Goal: Information Seeking & Learning: Check status

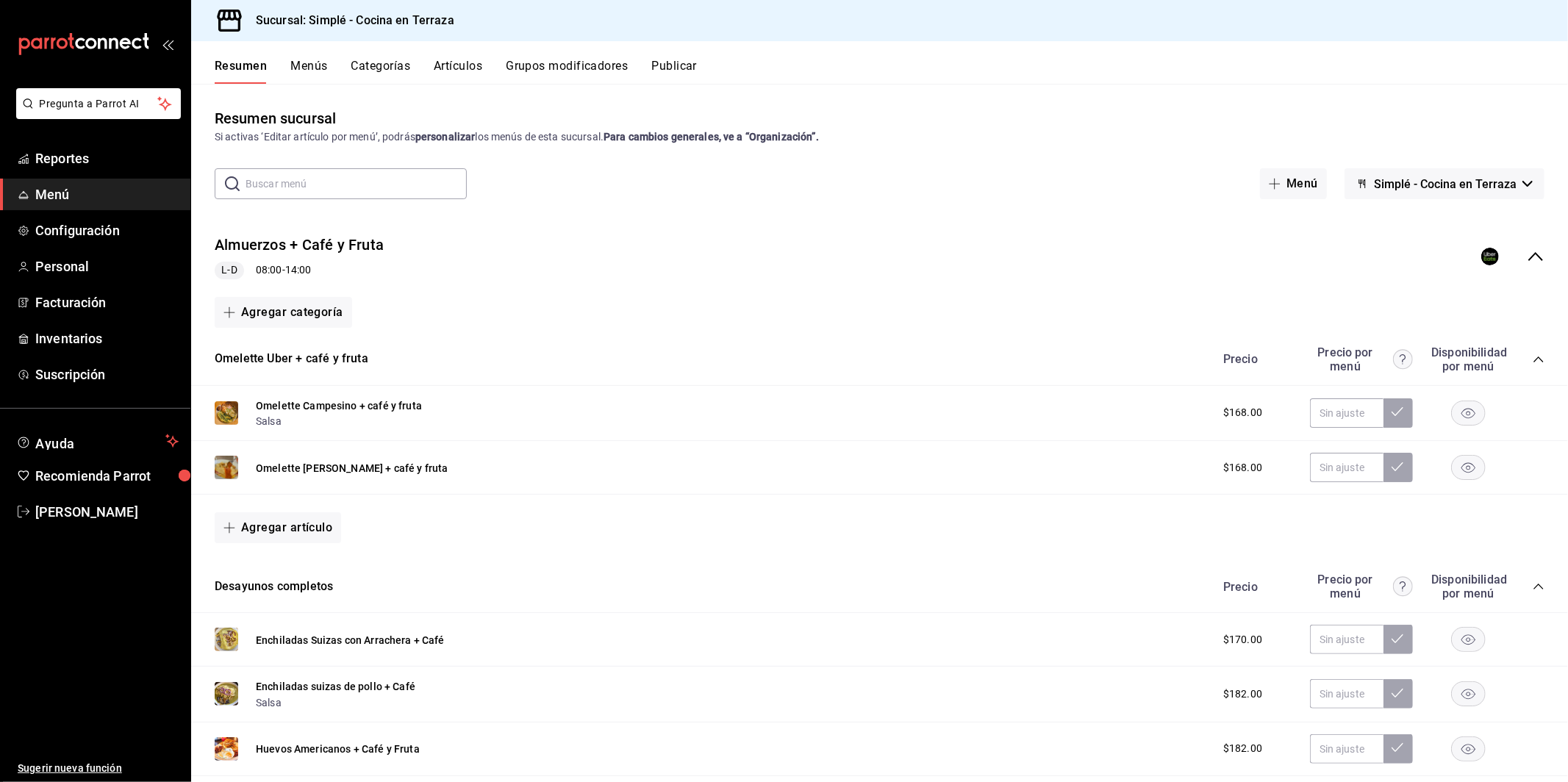
scroll to position [91, 0]
click at [86, 152] on span "Reportes" at bounding box center [107, 158] width 143 height 20
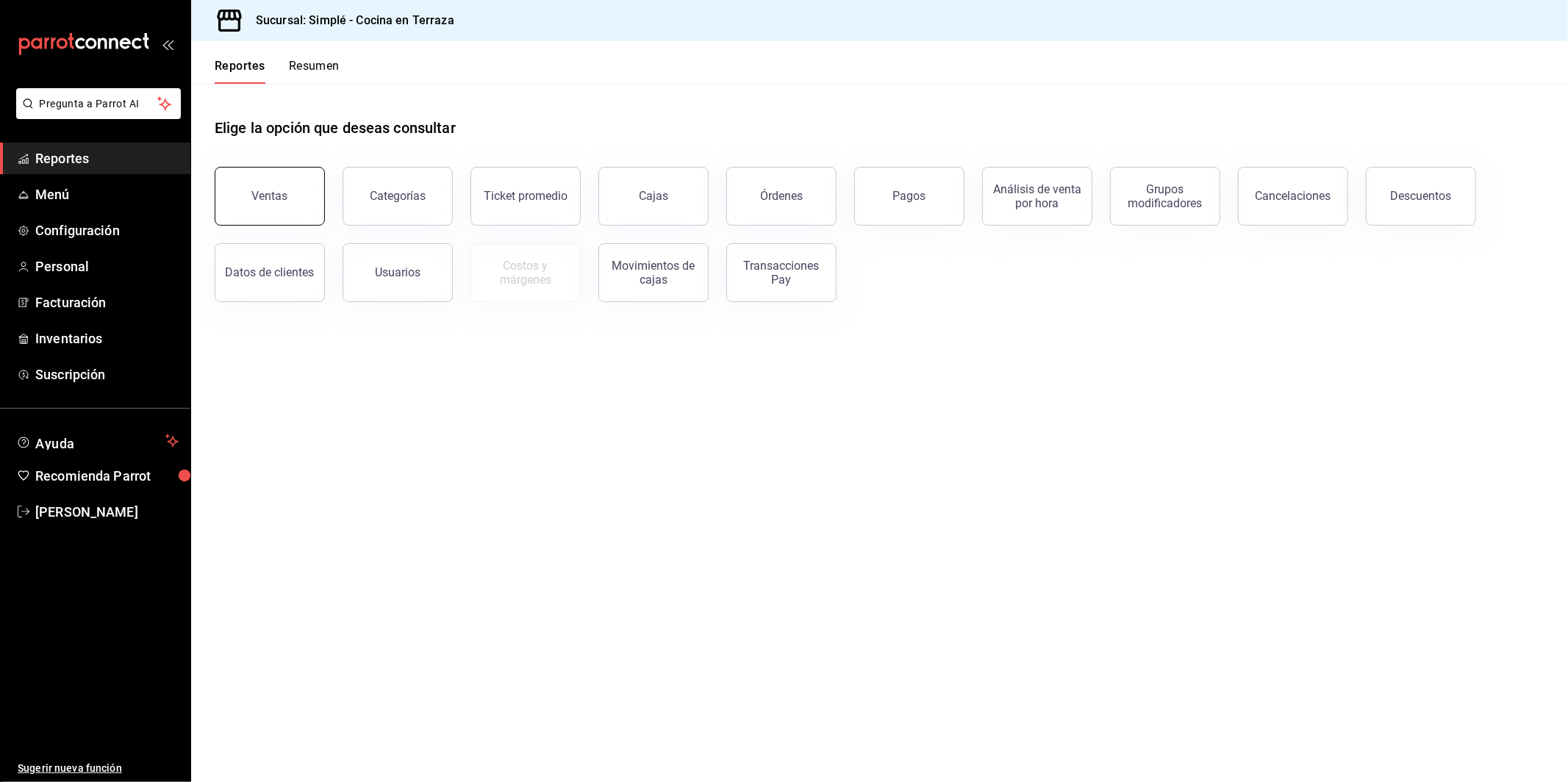
click at [292, 193] on button "Ventas" at bounding box center [270, 196] width 111 height 59
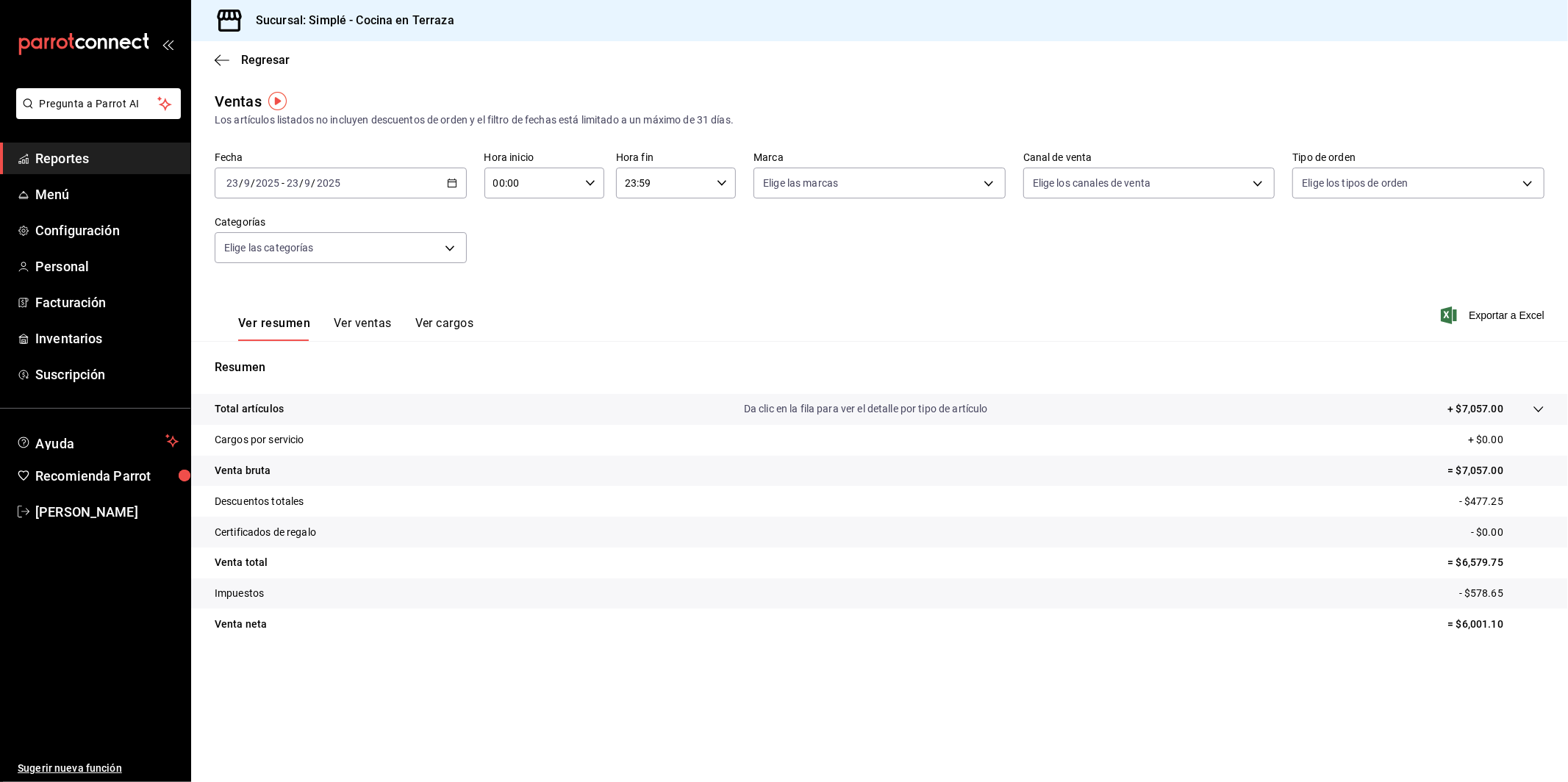
click at [227, 69] on div "Regresar" at bounding box center [880, 60] width 1377 height 37
click at [225, 53] on icon "button" at bounding box center [222, 60] width 15 height 13
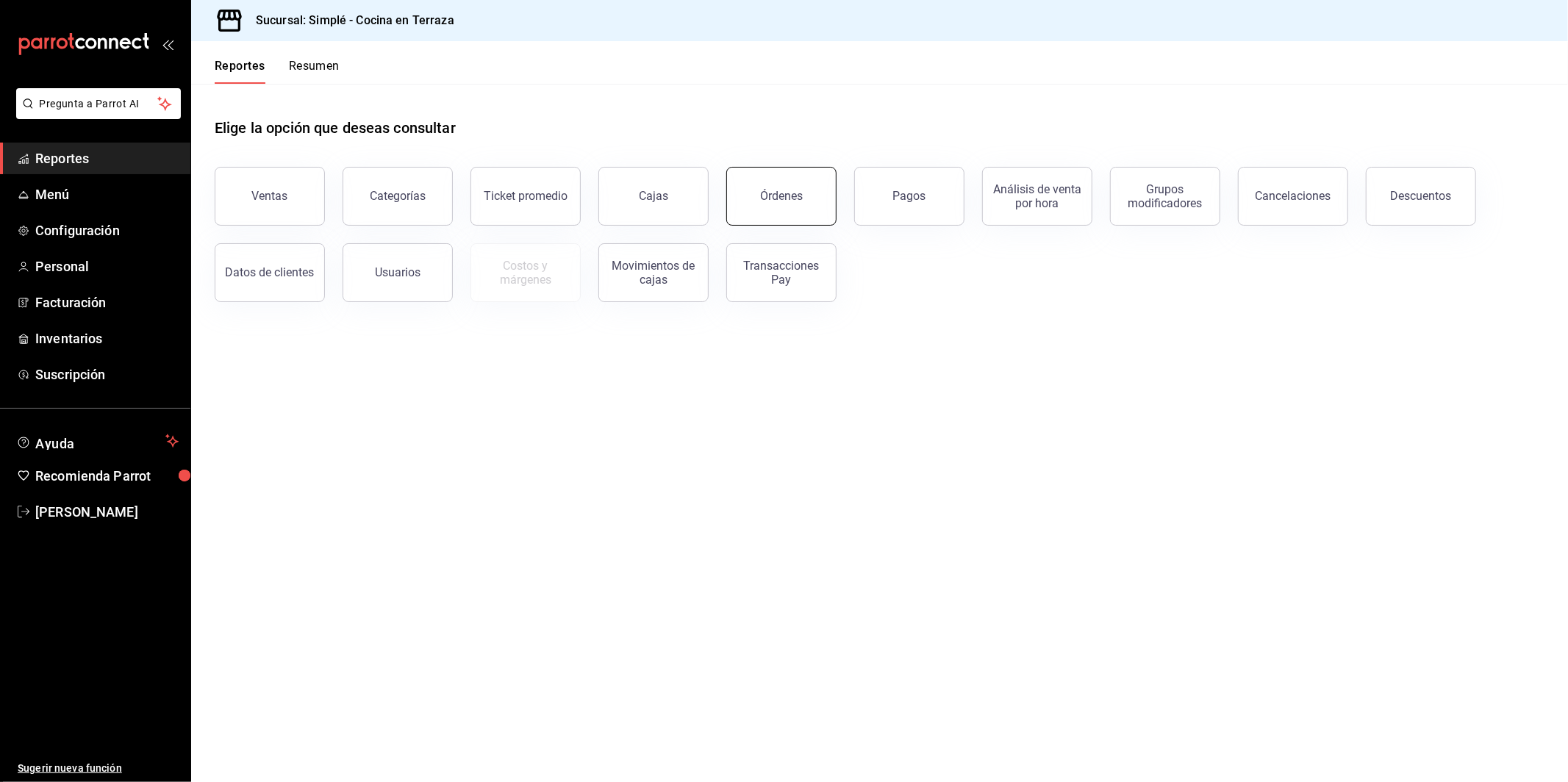
click at [783, 190] on div "Órdenes" at bounding box center [781, 196] width 43 height 14
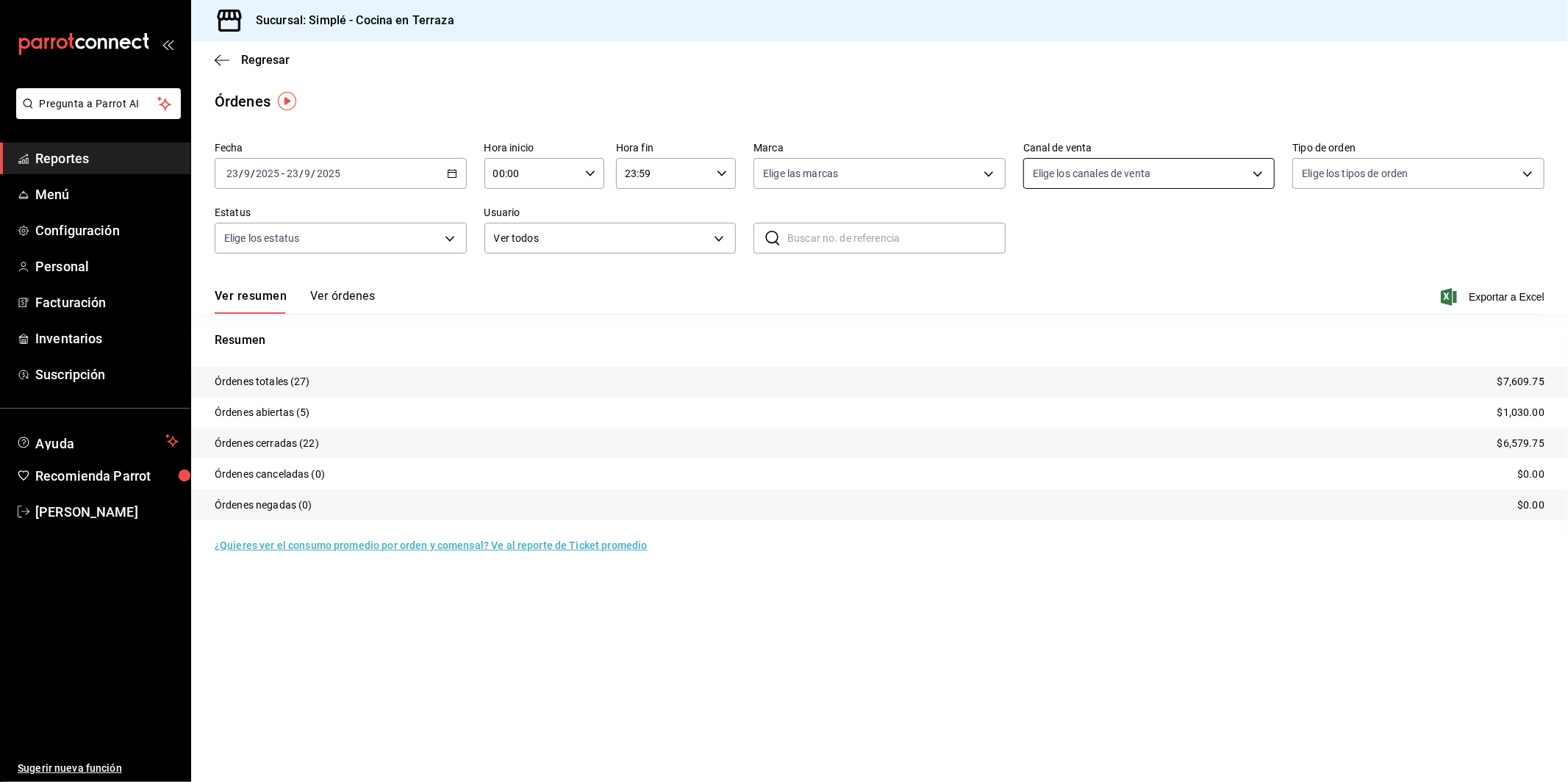
click at [1125, 169] on body "Pregunta a Parrot AI Reportes Menú Configuración Personal Facturación Inventari…" at bounding box center [784, 391] width 1568 height 782
click at [1091, 273] on span "Punto de venta" at bounding box center [1167, 280] width 205 height 15
type input "PARROT"
checkbox input "true"
click at [1078, 277] on span "Punto de venta" at bounding box center [1167, 280] width 205 height 15
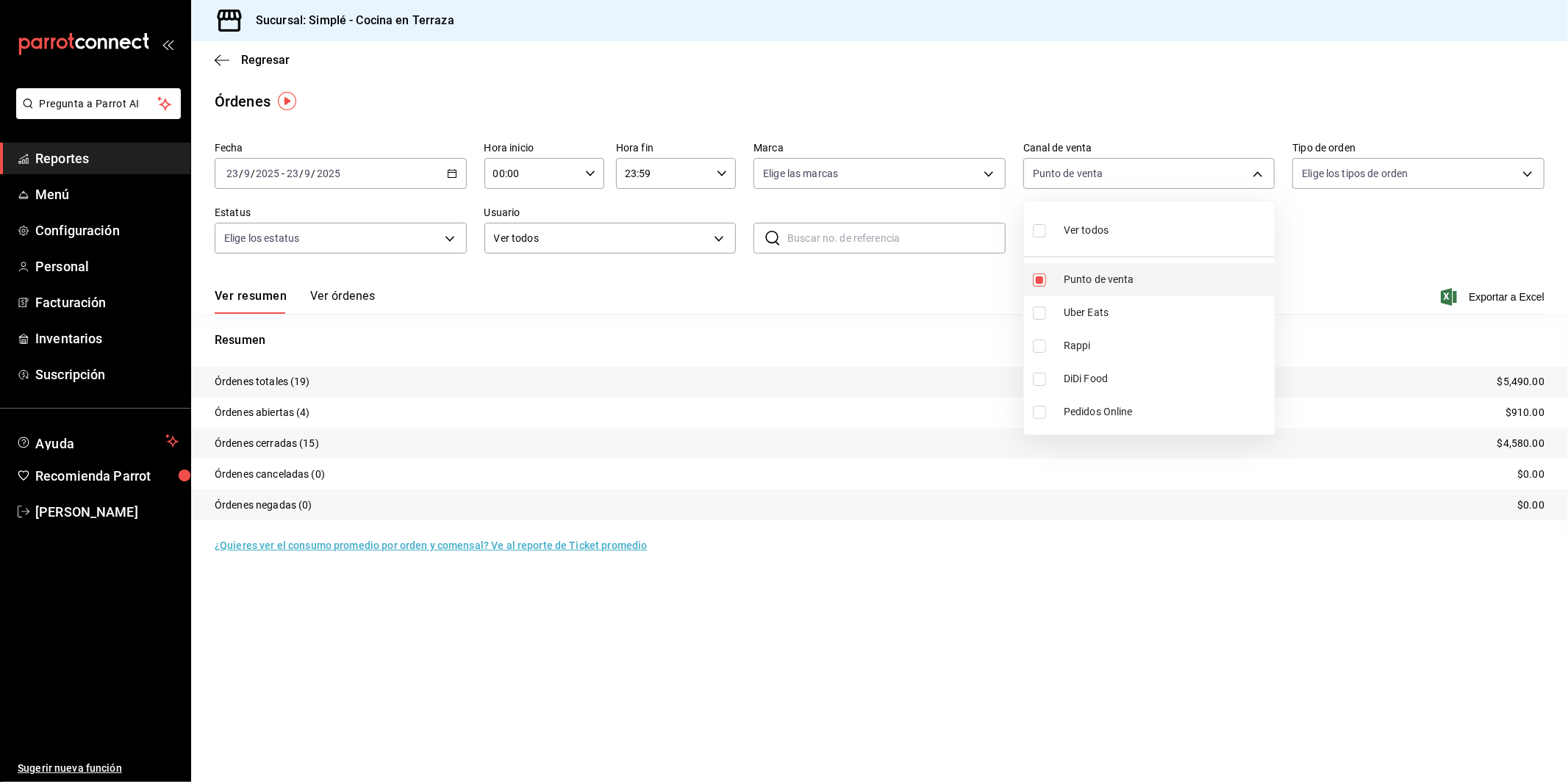
checkbox input "false"
click at [1083, 317] on span "Uber Eats" at bounding box center [1167, 313] width 205 height 15
type input "UBER_EATS"
checkbox input "true"
click at [1083, 317] on span "Uber Eats" at bounding box center [1167, 313] width 205 height 15
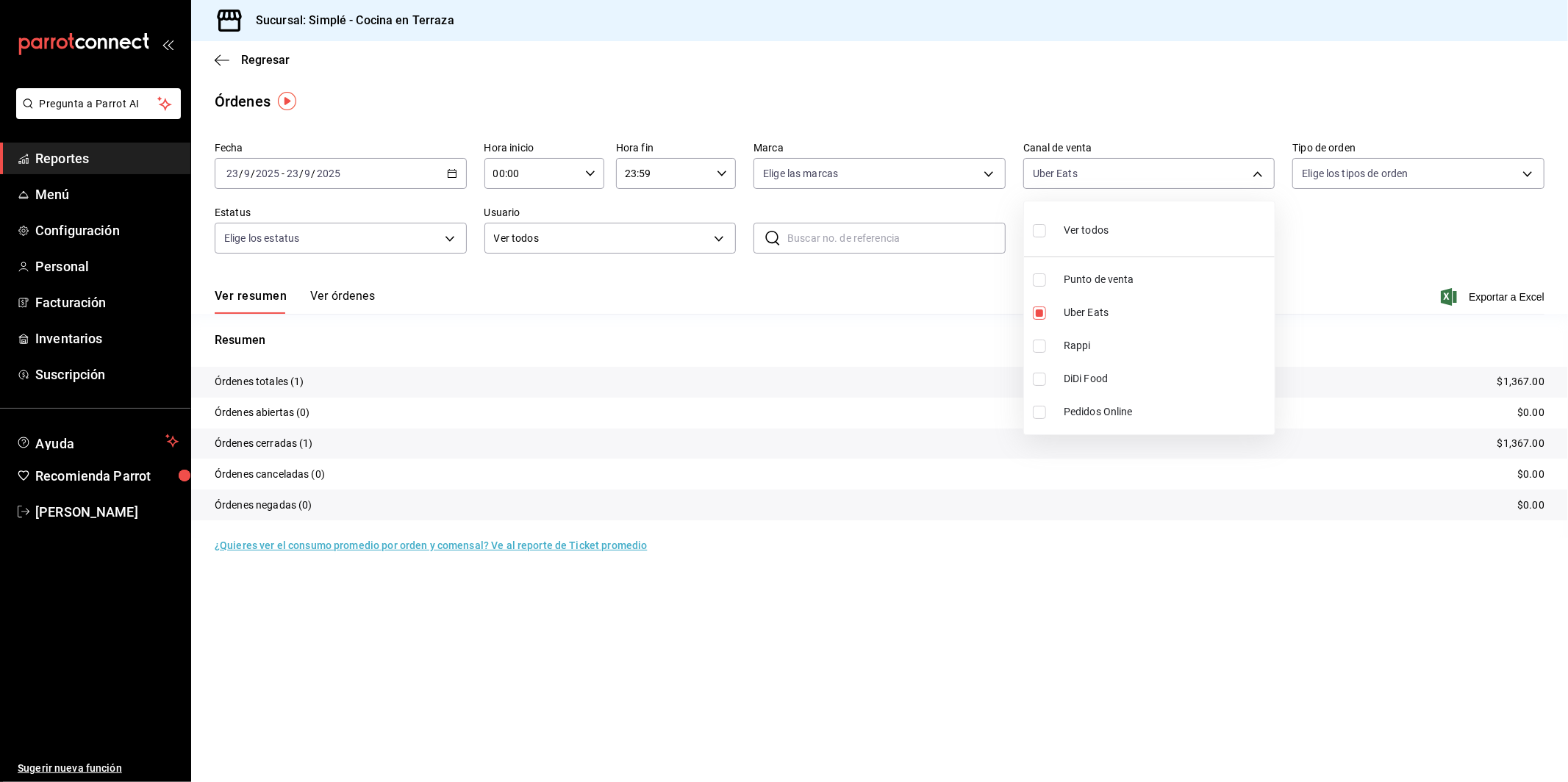
checkbox input "false"
click at [1085, 373] on span "DiDi Food" at bounding box center [1167, 379] width 205 height 15
type input "DIDI_FOOD"
checkbox input "true"
click at [1085, 373] on span "DiDi Food" at bounding box center [1167, 379] width 205 height 15
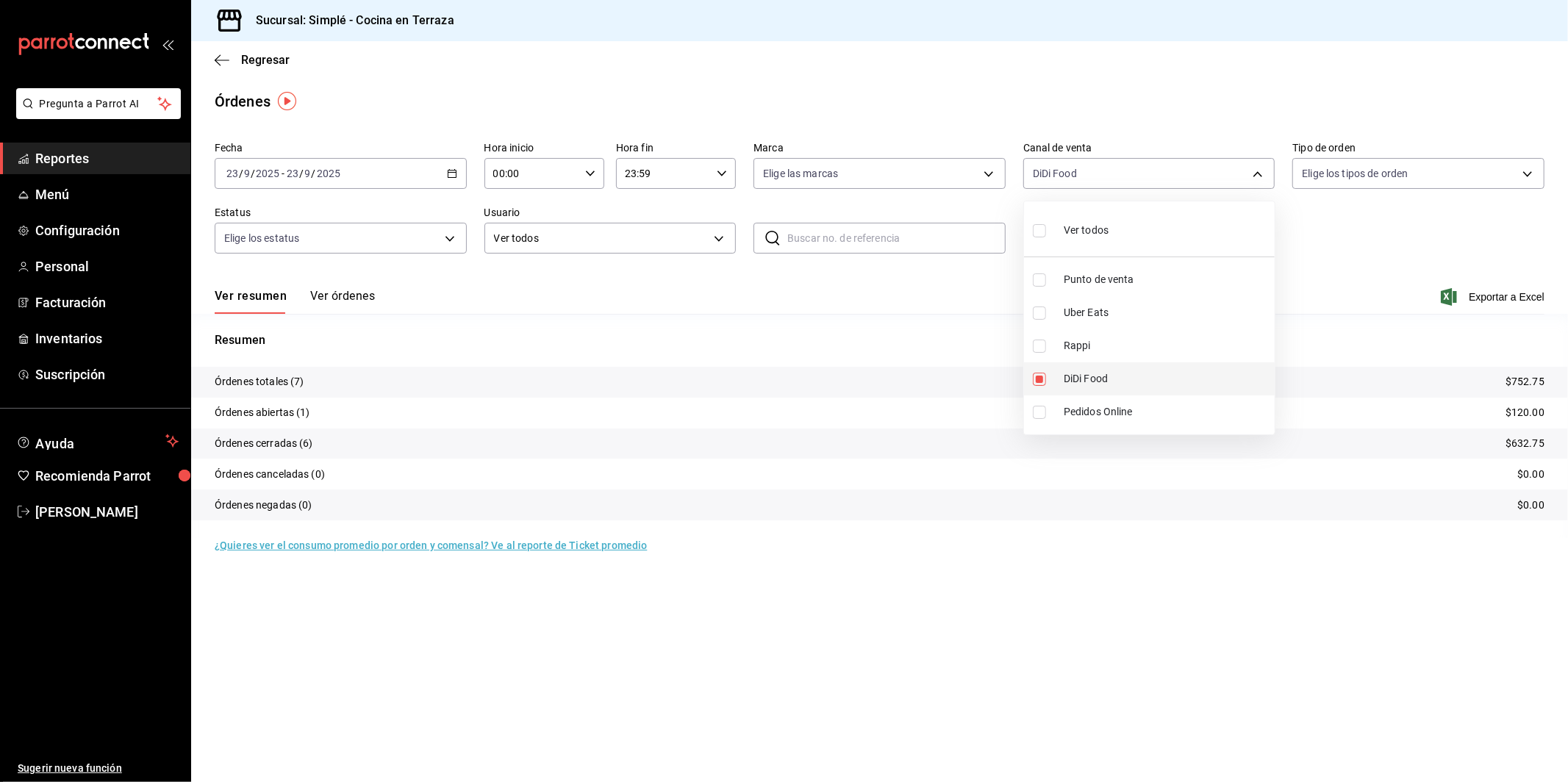
checkbox input "false"
click at [996, 269] on div at bounding box center [784, 391] width 1568 height 782
click at [1001, 118] on main "Regresar Órdenes Fecha 2025-09-23 23 / 9 / 2025 - 2025-09-23 23 / 9 / 2025 Hora…" at bounding box center [880, 411] width 1377 height 741
click at [1131, 174] on body "Pregunta a Parrot AI Reportes Menú Configuración Personal Facturación Inventari…" at bounding box center [784, 391] width 1568 height 782
click at [1099, 279] on span "Punto de venta" at bounding box center [1167, 280] width 205 height 15
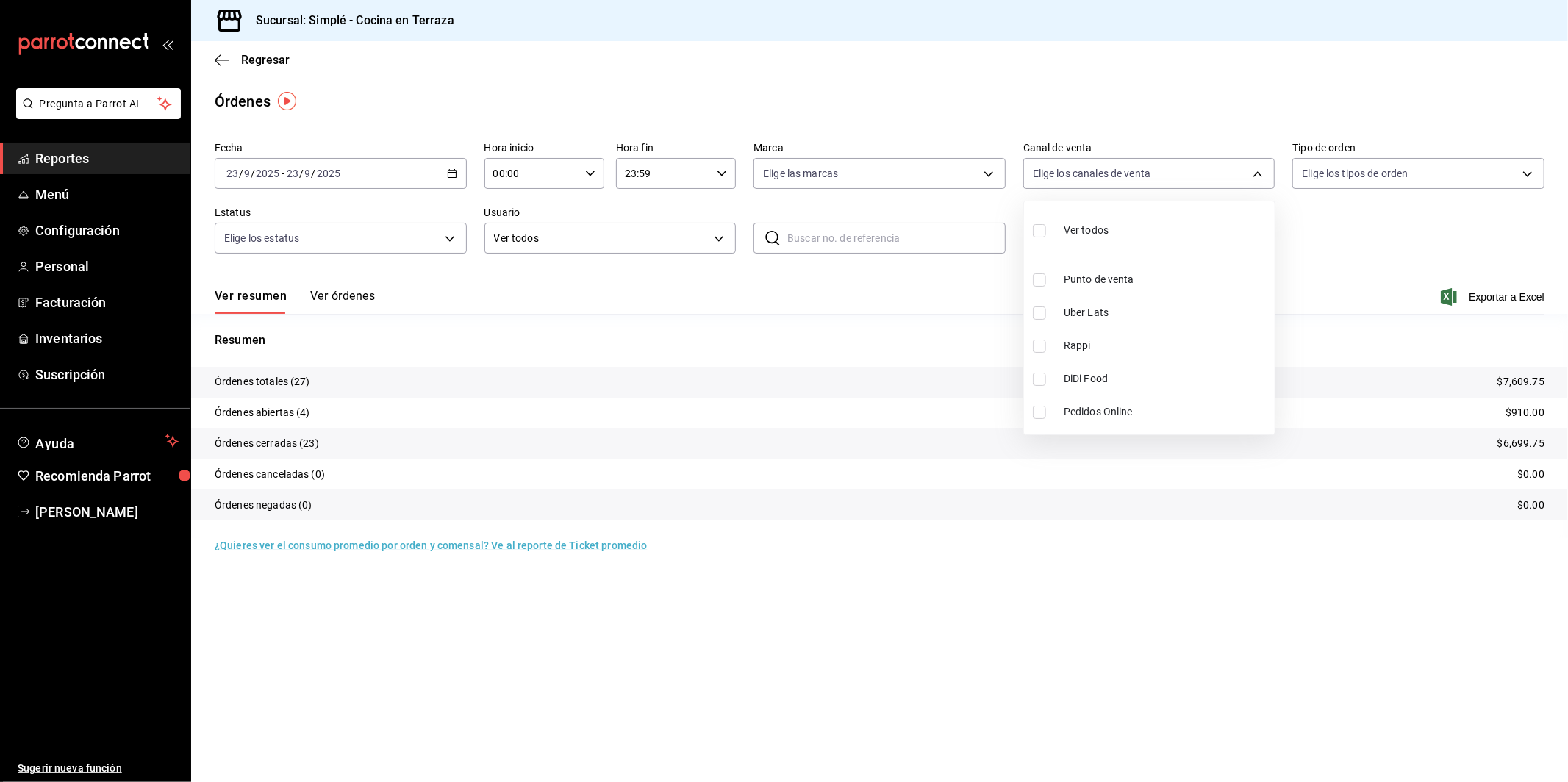
type input "PARROT"
click at [1051, 282] on label at bounding box center [1043, 280] width 19 height 13
click at [1046, 282] on input "checkbox" at bounding box center [1040, 280] width 13 height 13
checkbox input "true"
type input "PARROT"
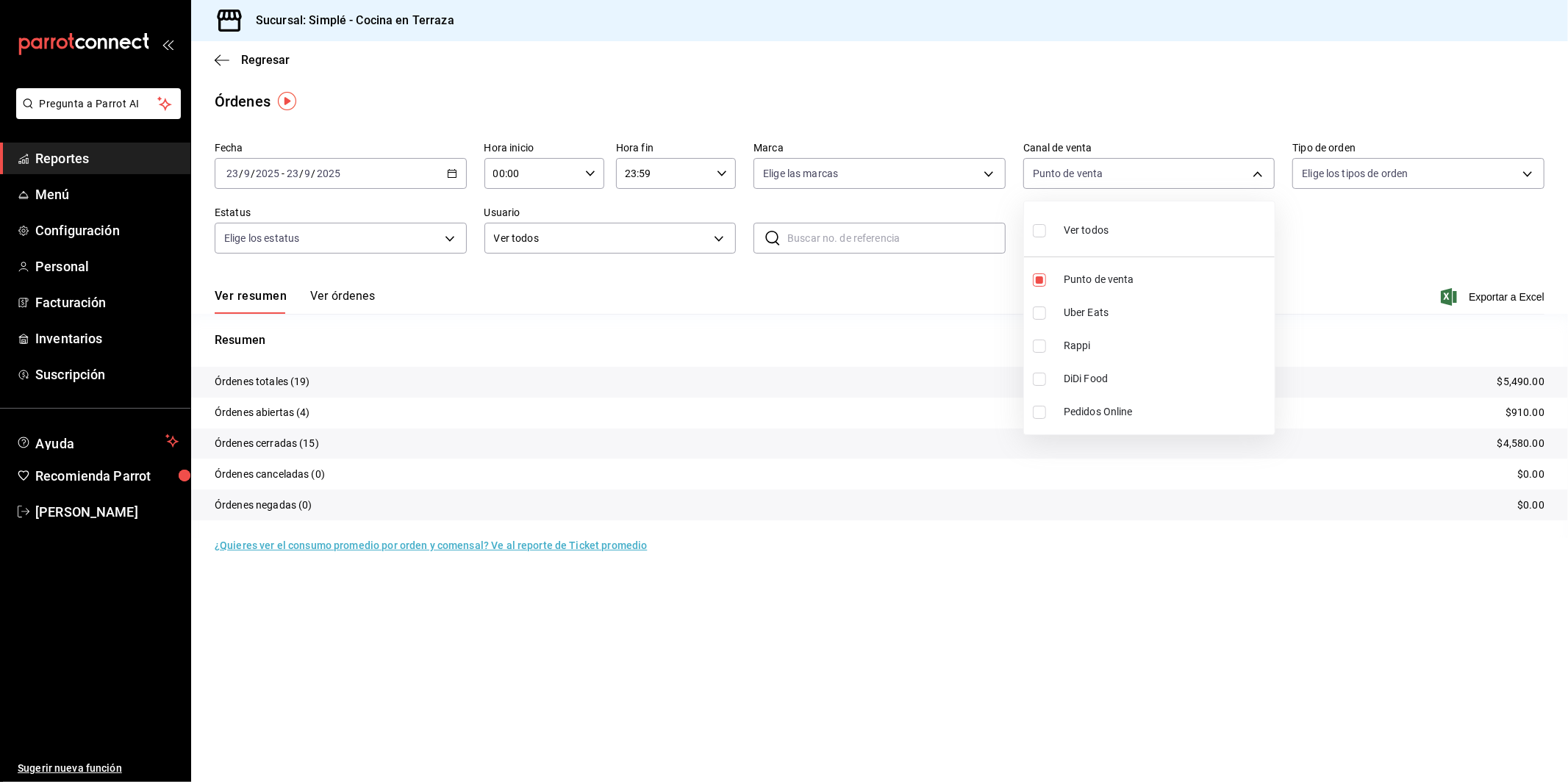
click at [1062, 101] on div at bounding box center [784, 391] width 1568 height 782
